Goal: Check status: Check status

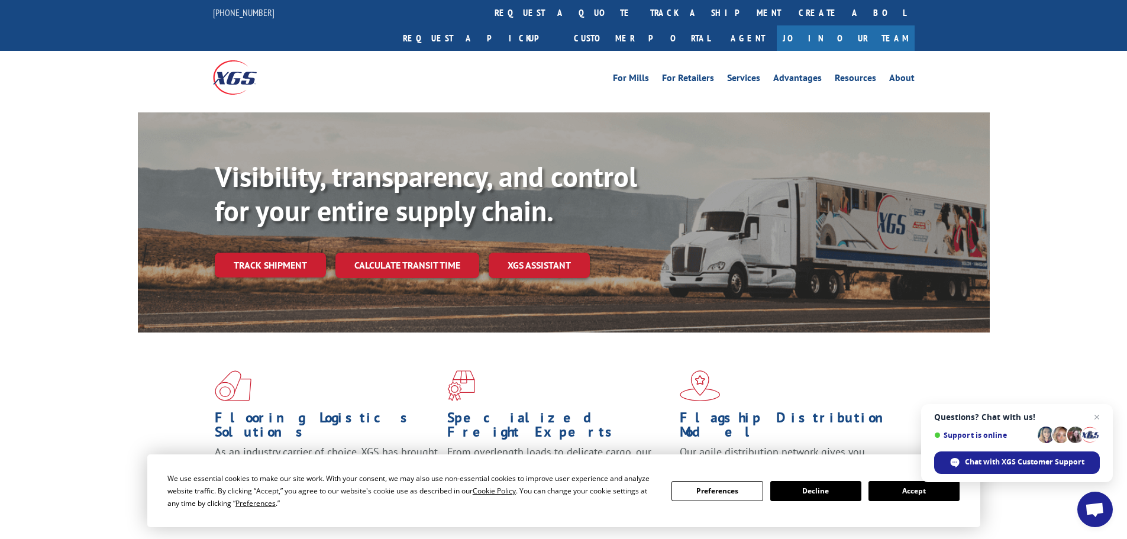
click at [267, 226] on div "Visibility, transparency, and control for your entire supply chain. Track shipm…" at bounding box center [602, 242] width 775 height 165
click at [259, 253] on link "Track shipment" at bounding box center [270, 265] width 111 height 25
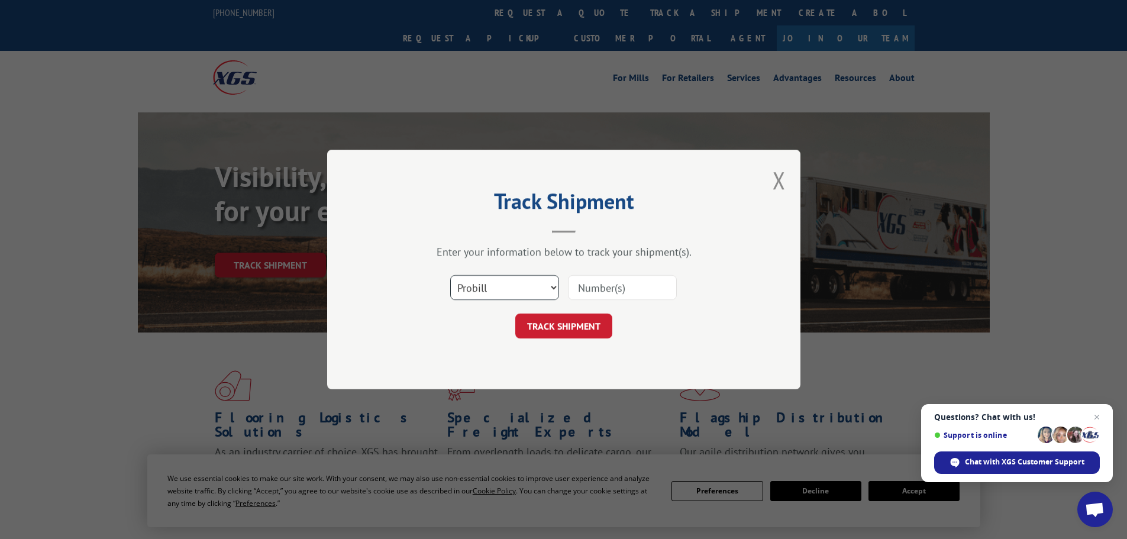
click at [553, 282] on select "Select category... Probill BOL PO" at bounding box center [504, 287] width 109 height 25
select select "po"
click at [450, 275] on select "Select category... Probill BOL PO" at bounding box center [504, 287] width 109 height 25
click at [607, 300] on input at bounding box center [622, 287] width 109 height 25
paste input "55530657"
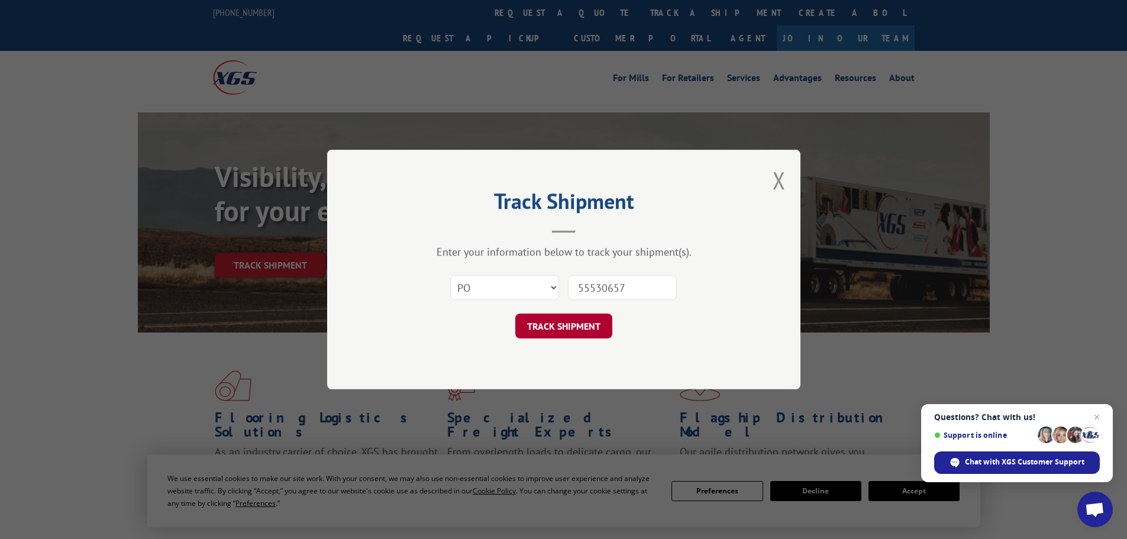
type input "55530657"
click at [563, 320] on button "TRACK SHIPMENT" at bounding box center [563, 326] width 97 height 25
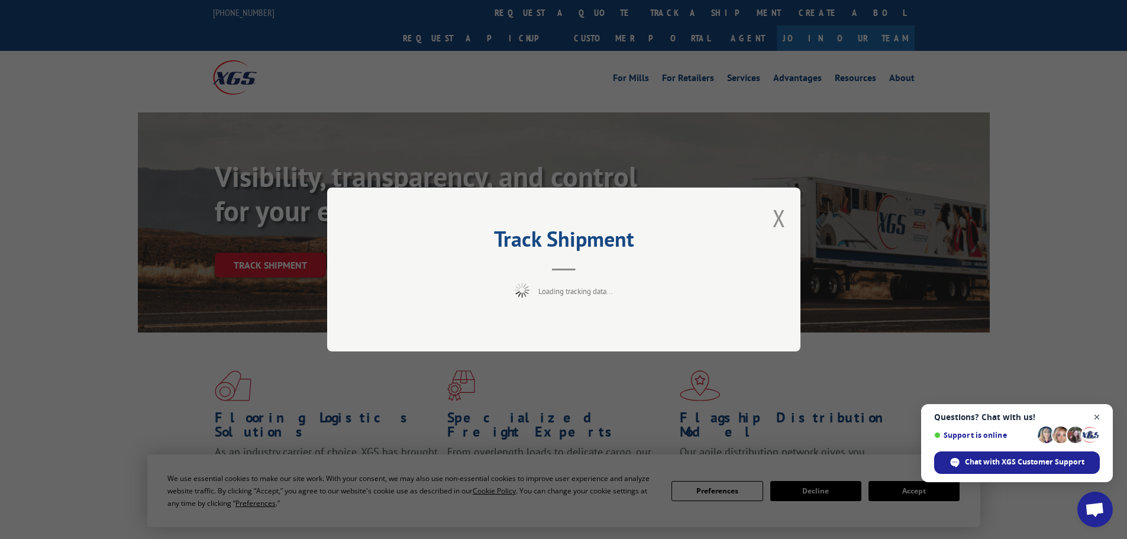
click at [1101, 414] on span "Close chat" at bounding box center [1097, 417] width 15 height 15
